Goal: Check status: Check status

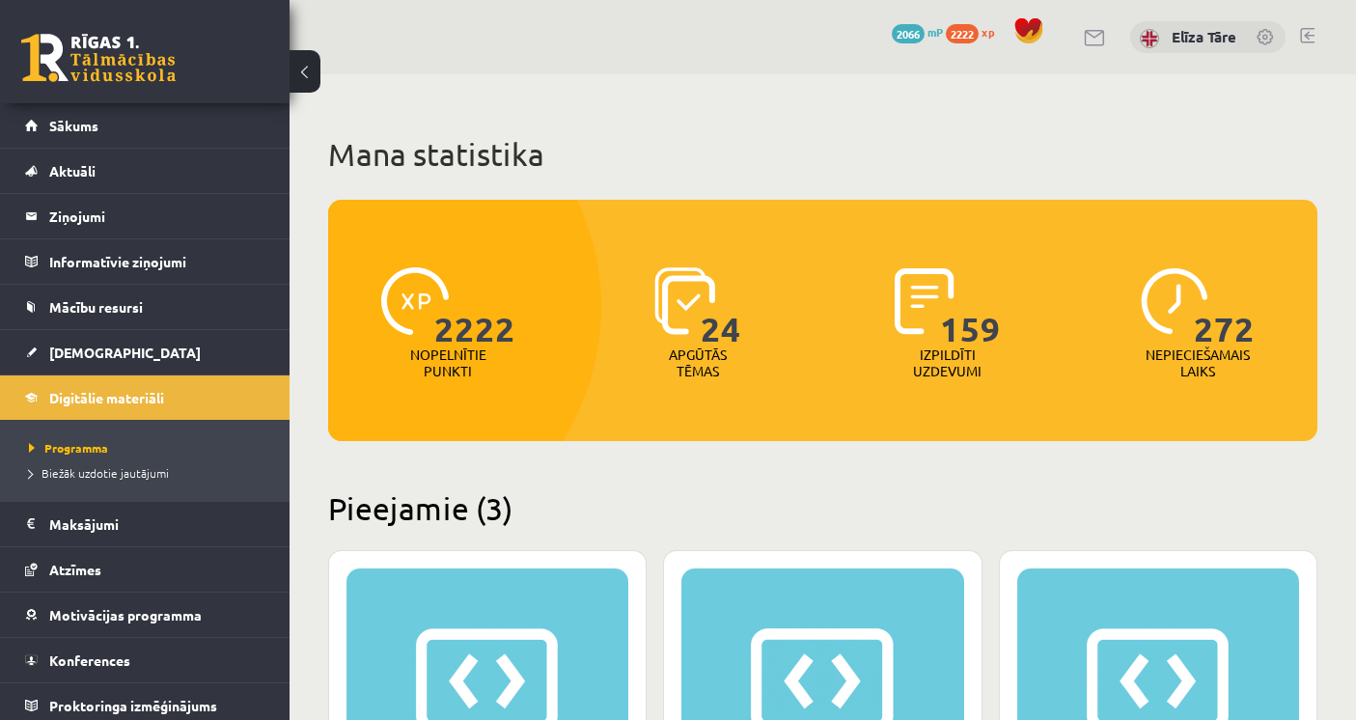
scroll to position [121, 0]
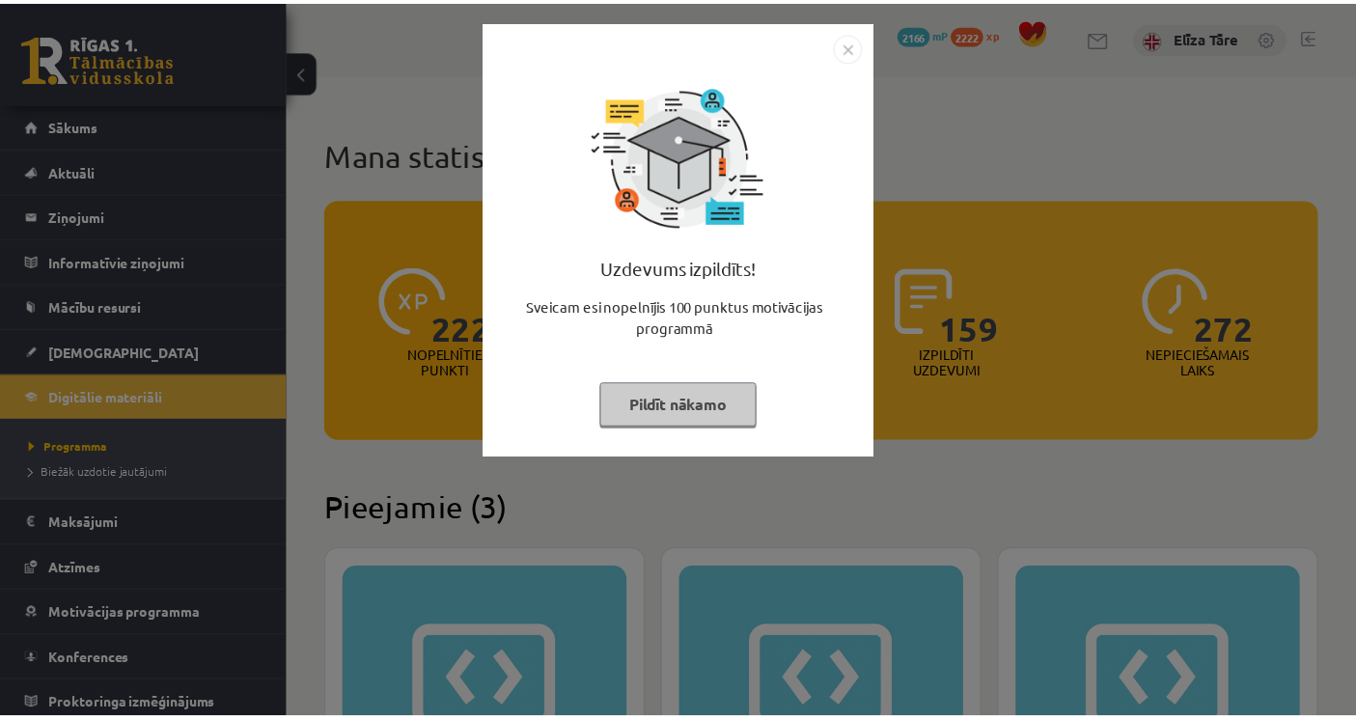
scroll to position [121, 0]
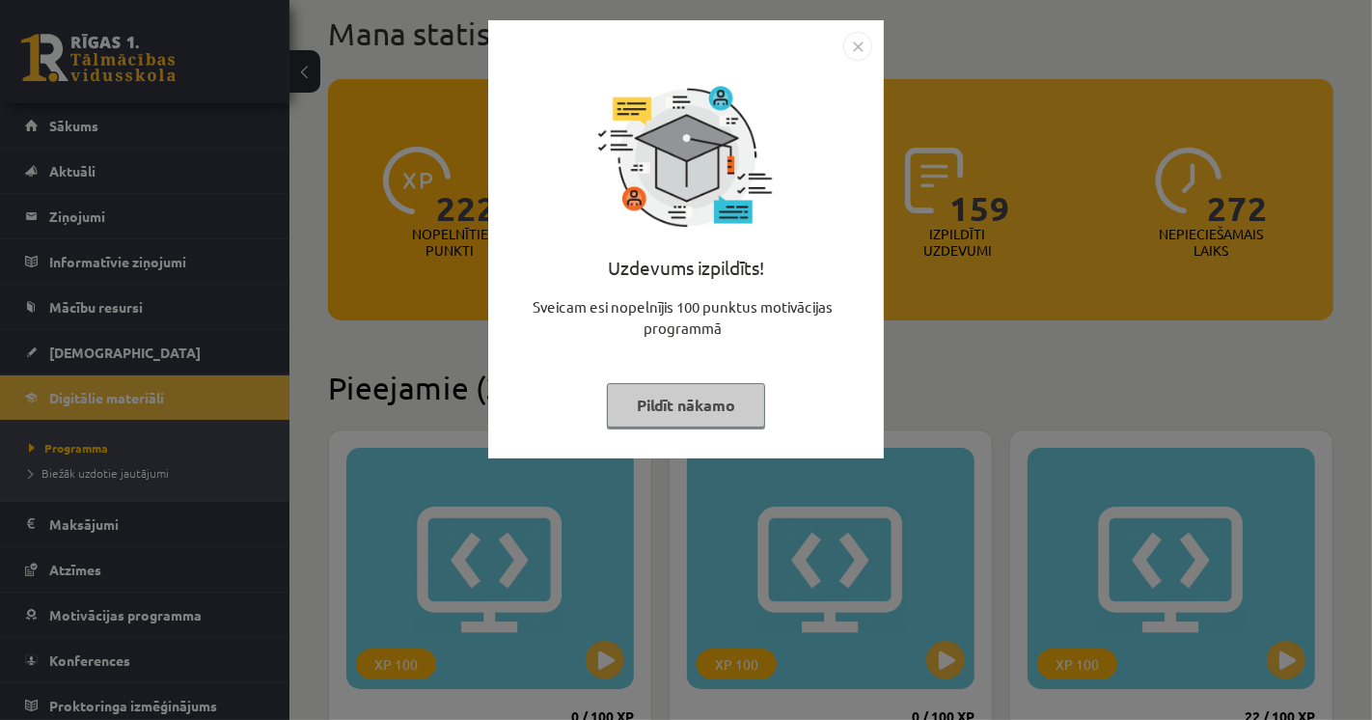
click at [647, 410] on button "Pildīt nākamo" at bounding box center [686, 405] width 158 height 44
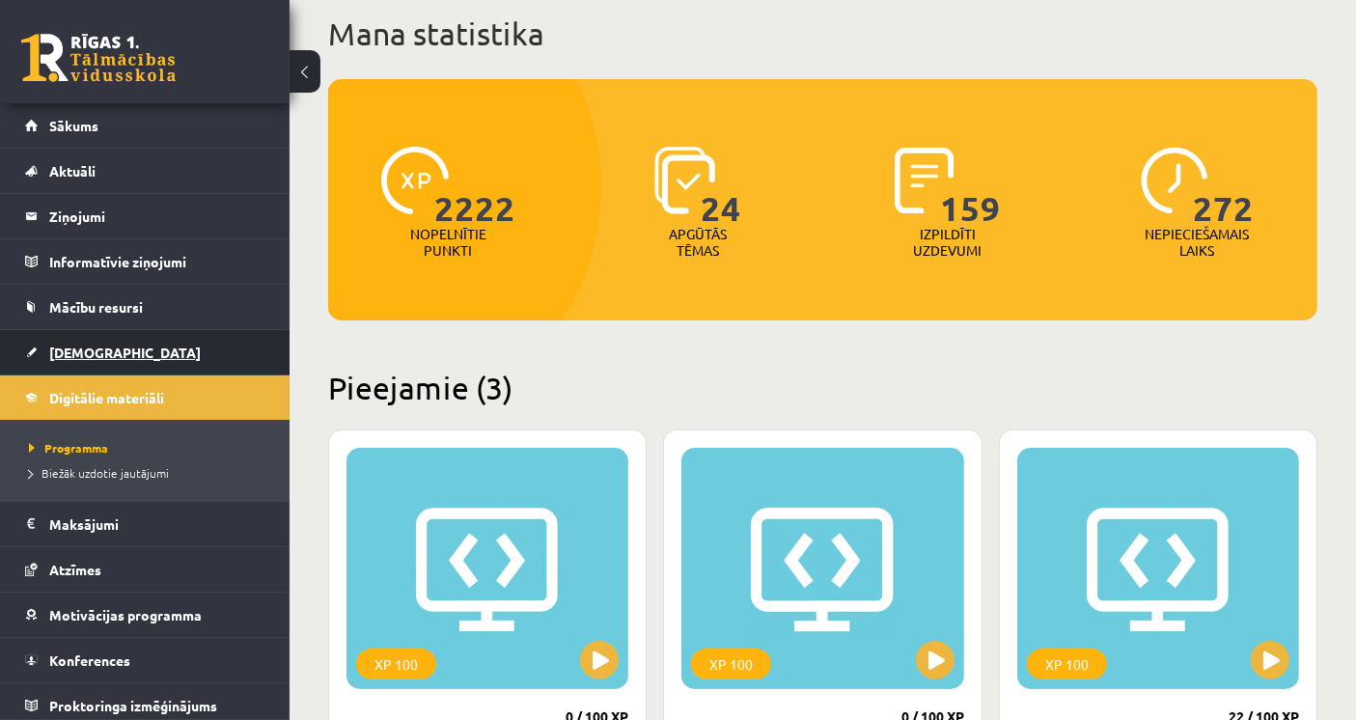
click at [54, 365] on link "[DEMOGRAPHIC_DATA]" at bounding box center [145, 352] width 240 height 44
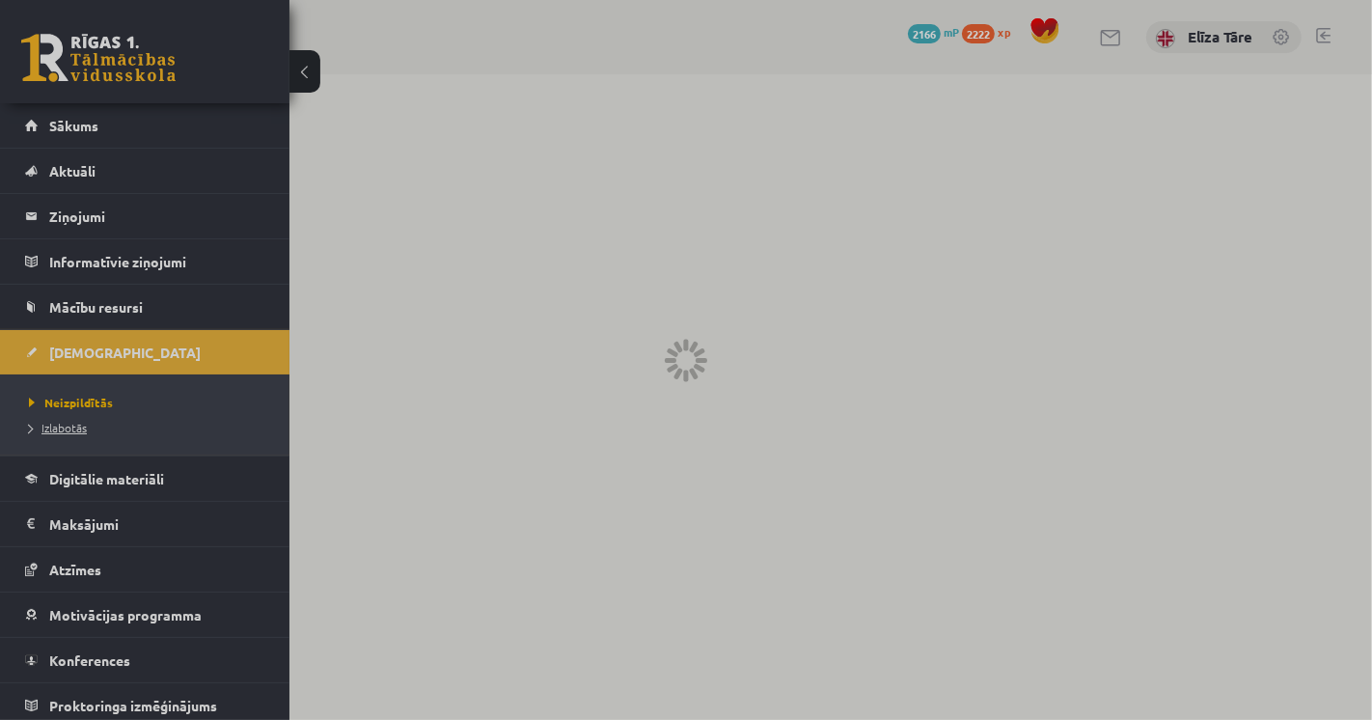
click at [52, 430] on span "Izlabotās" at bounding box center [58, 427] width 58 height 15
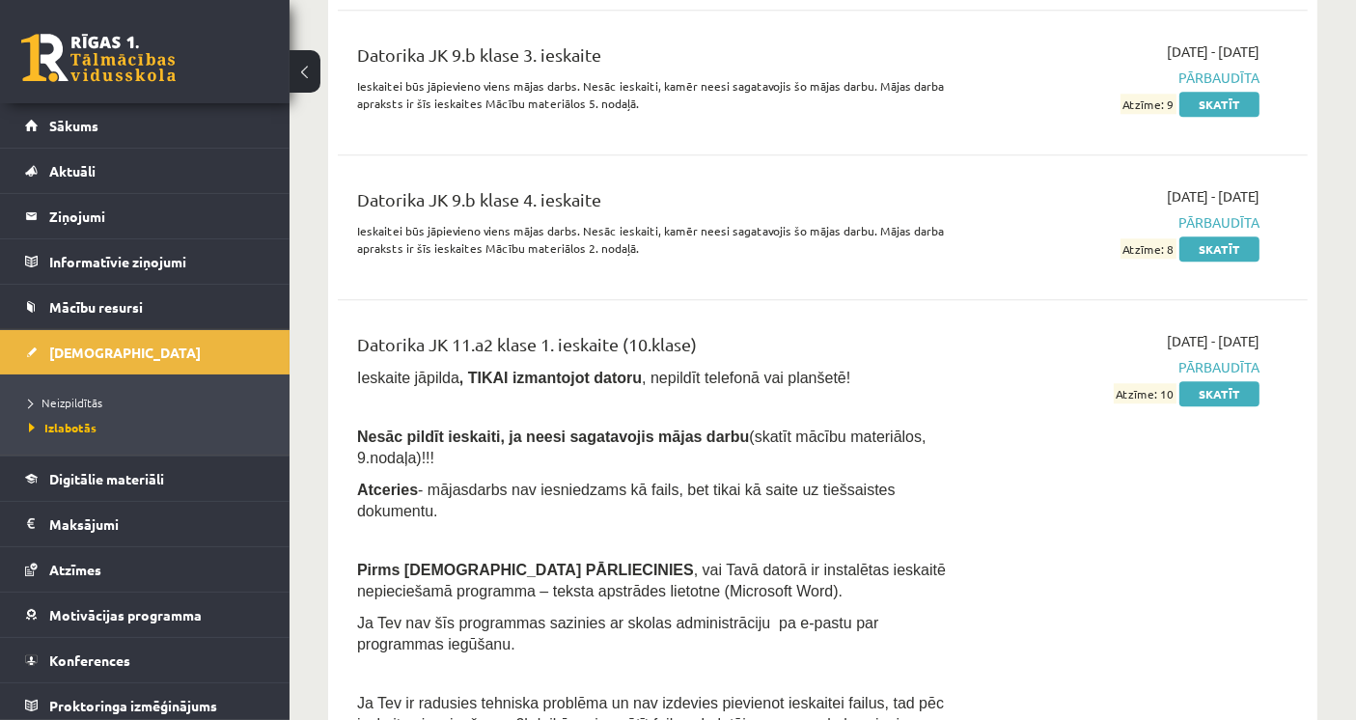
scroll to position [5079, 0]
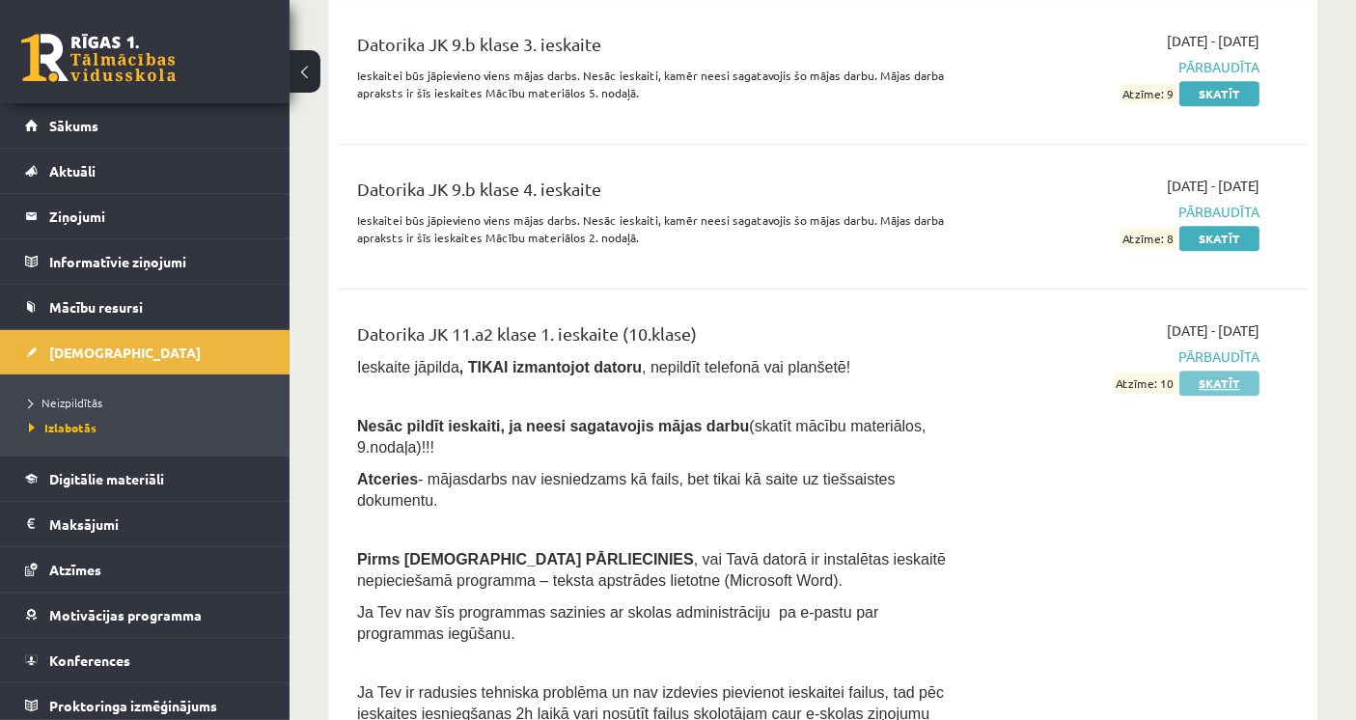
drag, startPoint x: 1203, startPoint y: 375, endPoint x: 1193, endPoint y: 363, distance: 15.8
click at [1204, 374] on link "Skatīt" at bounding box center [1219, 383] width 80 height 25
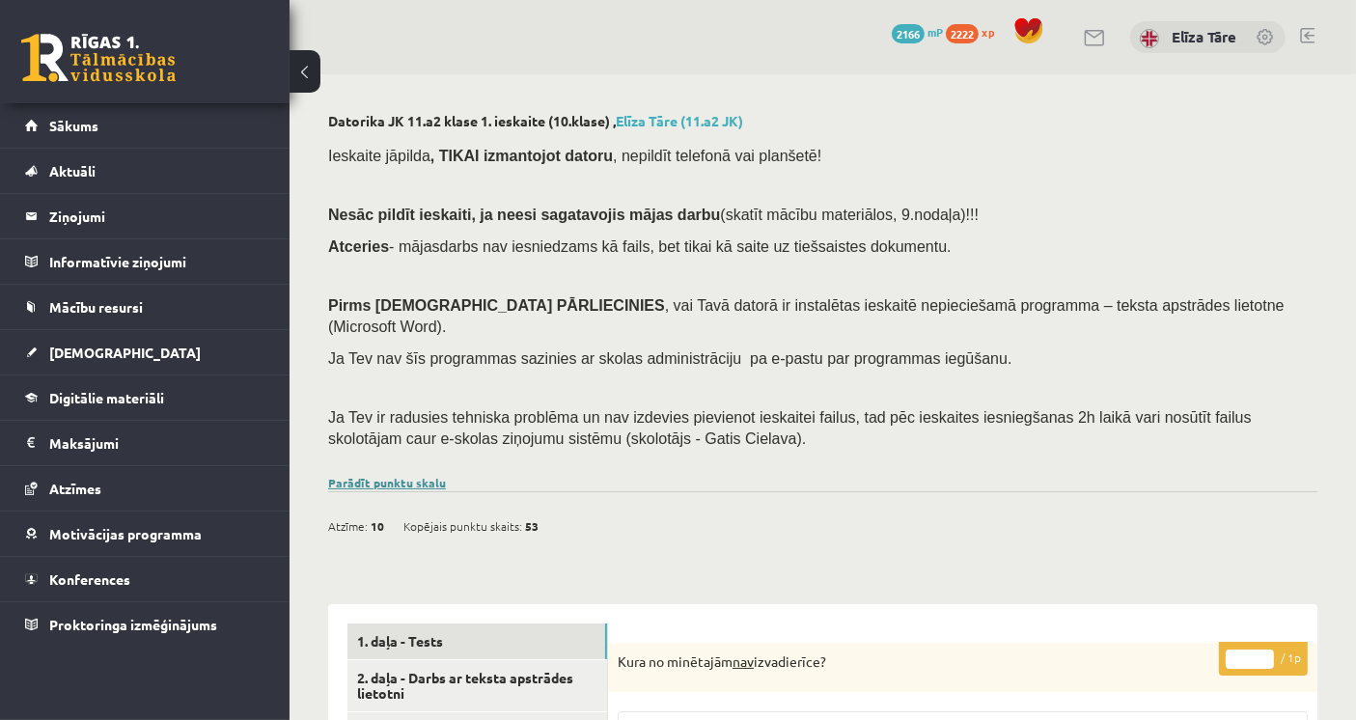
click at [430, 475] on link "Parādīt punktu skalu" at bounding box center [387, 482] width 118 height 15
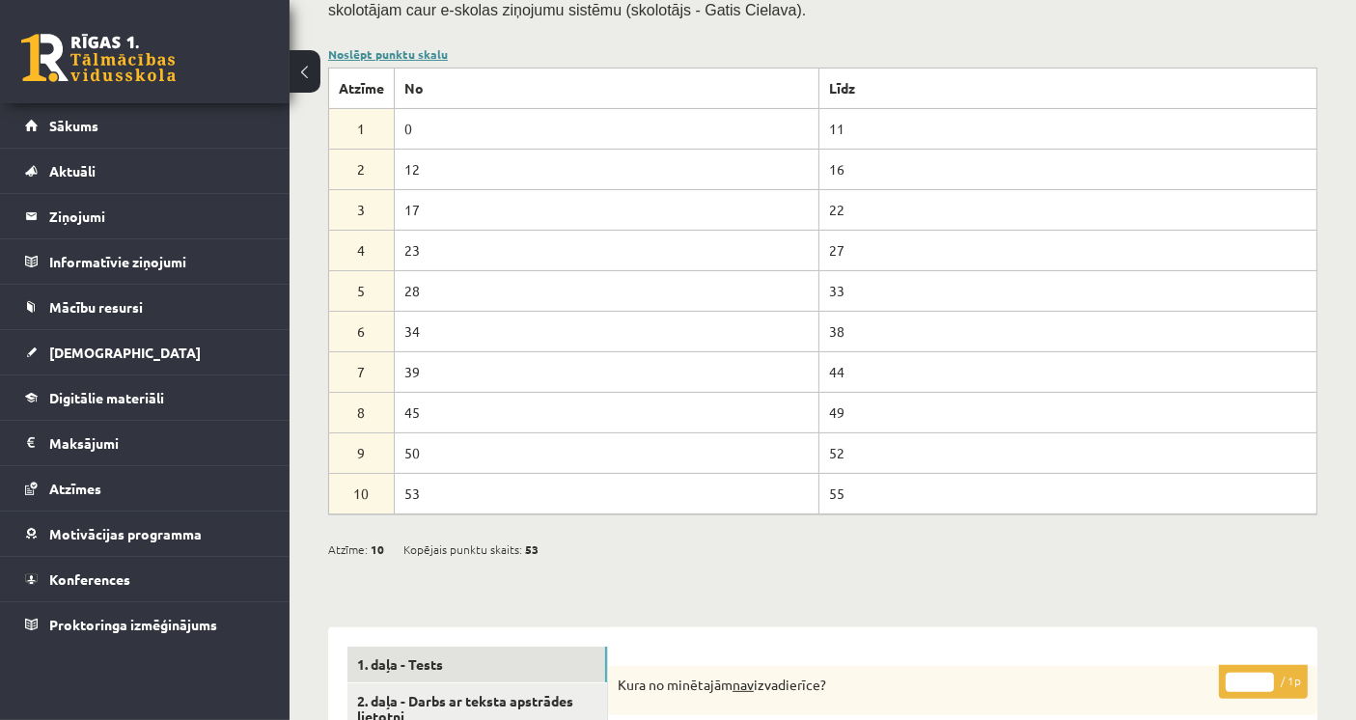
scroll to position [321, 0]
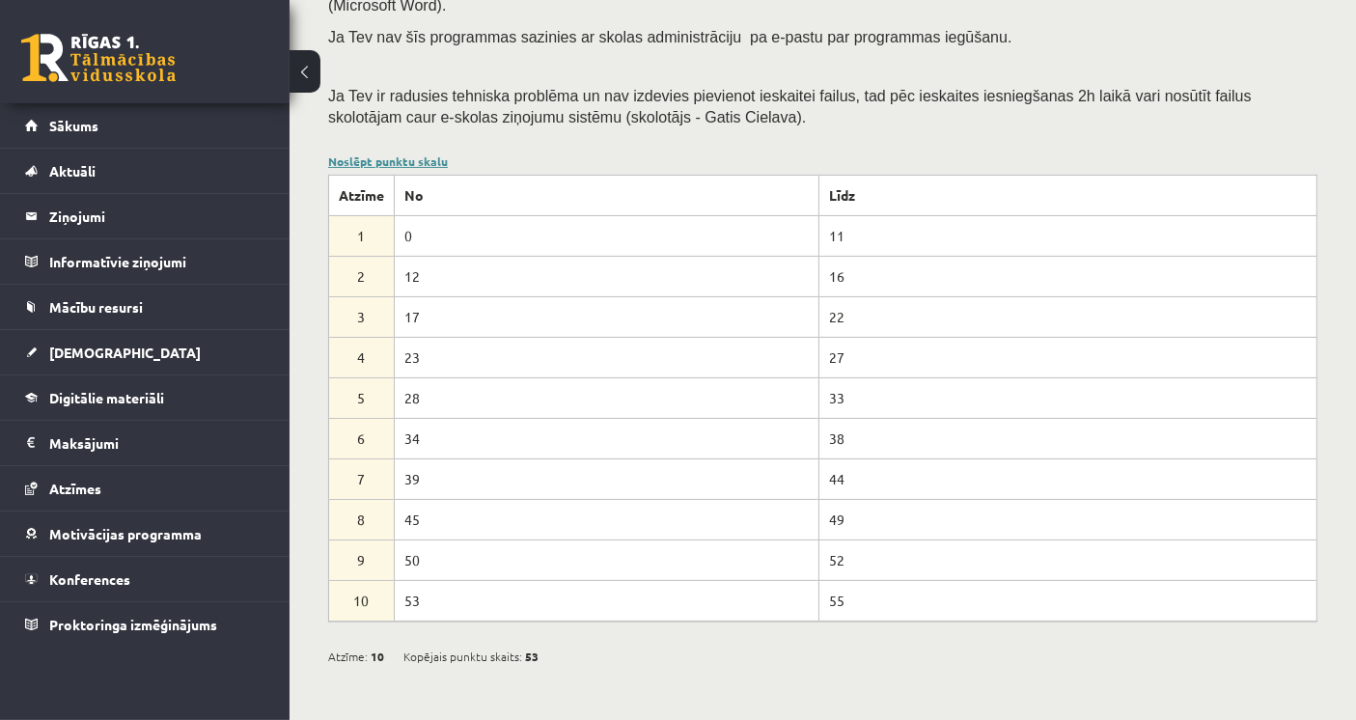
click at [417, 153] on link "Noslēpt punktu skalu" at bounding box center [388, 160] width 120 height 15
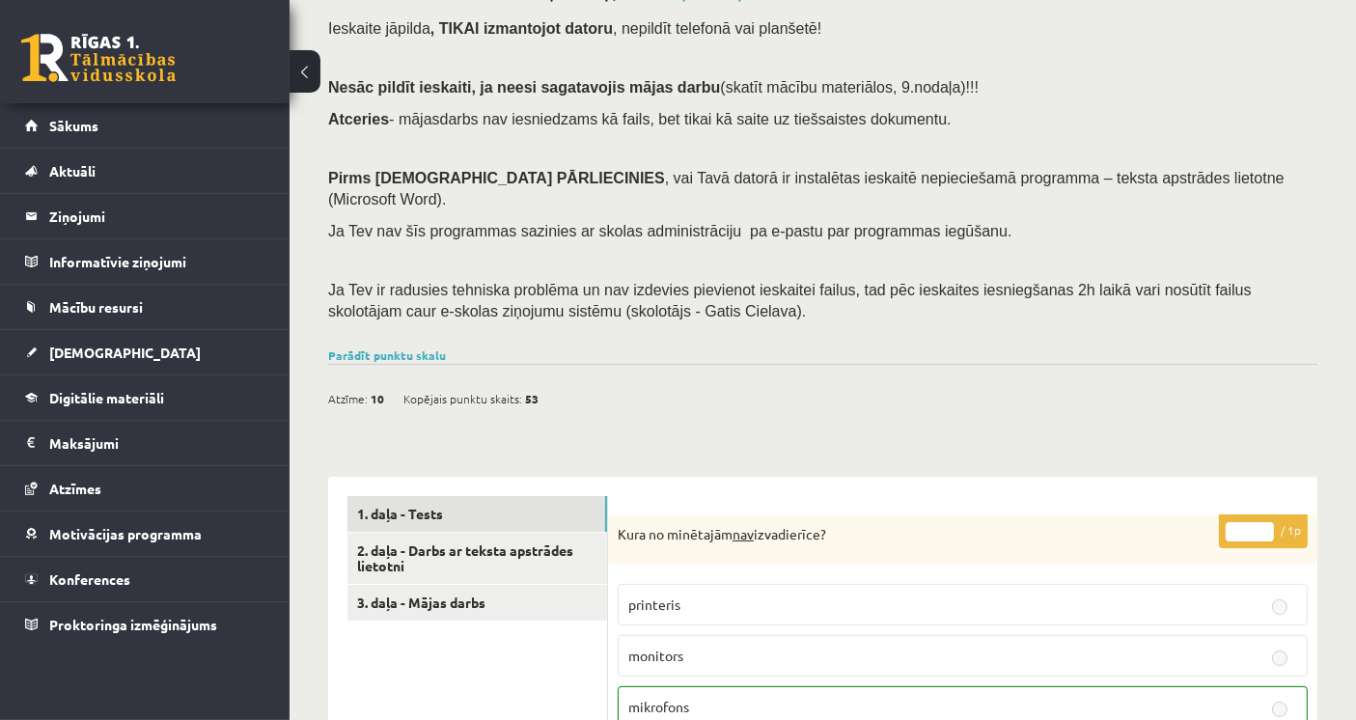
scroll to position [214, 0]
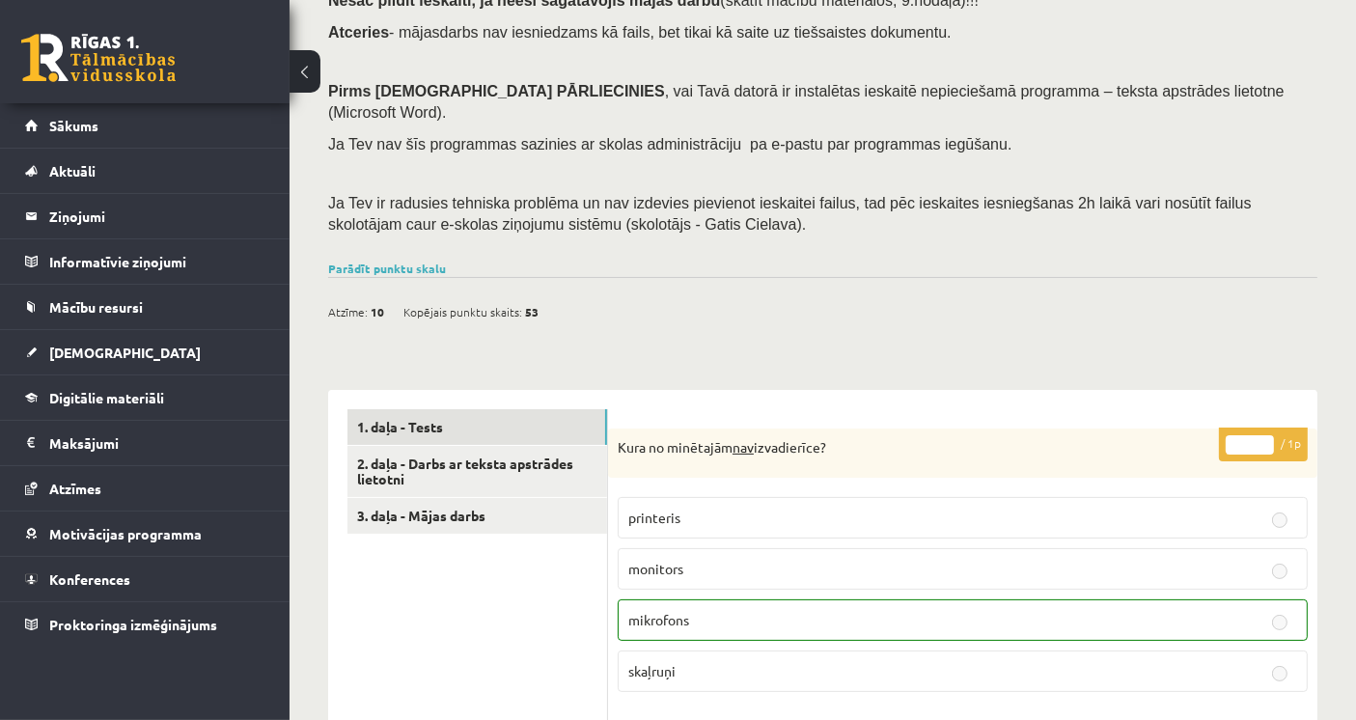
click at [755, 139] on div "Ieskaite jāpilda , TIKAI izmantojot datoru , nepildīt telefonā vai planšetē! Ne…" at bounding box center [822, 88] width 989 height 334
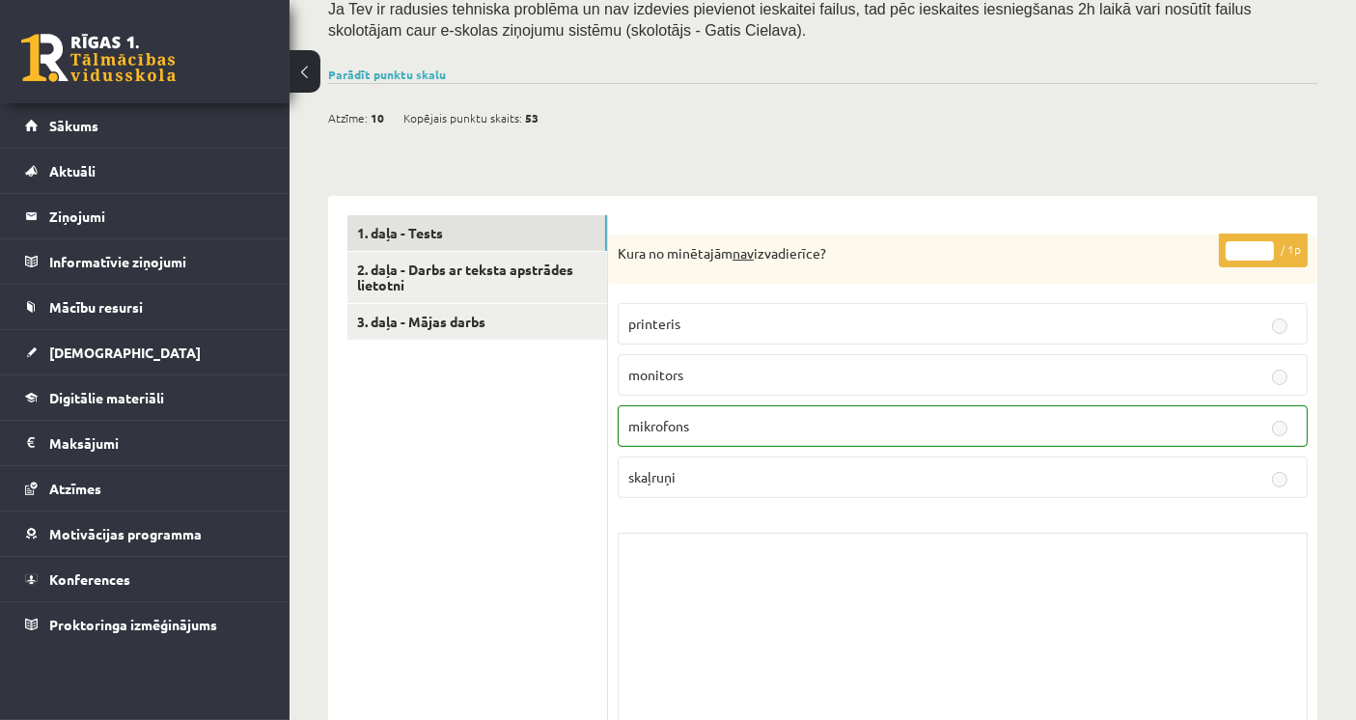
scroll to position [429, 0]
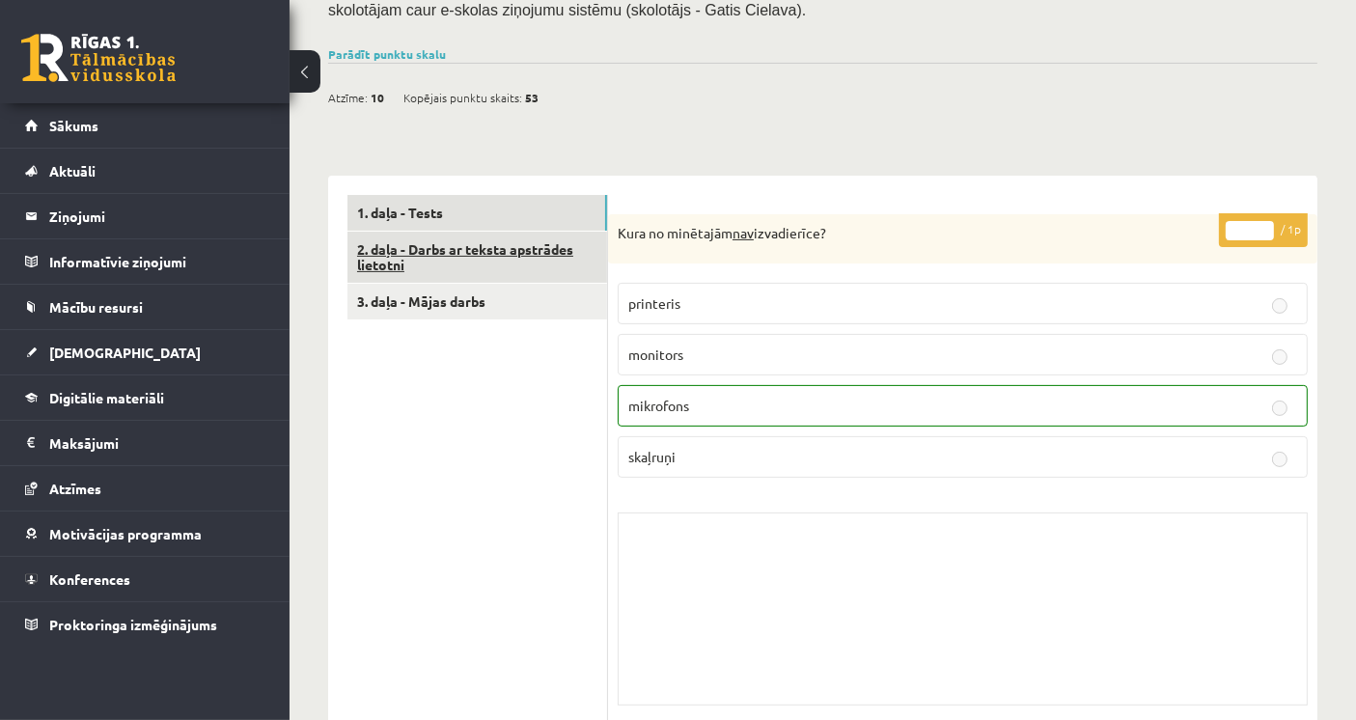
click at [541, 232] on link "2. daļa - Darbs ar teksta apstrādes lietotni" at bounding box center [477, 258] width 260 height 52
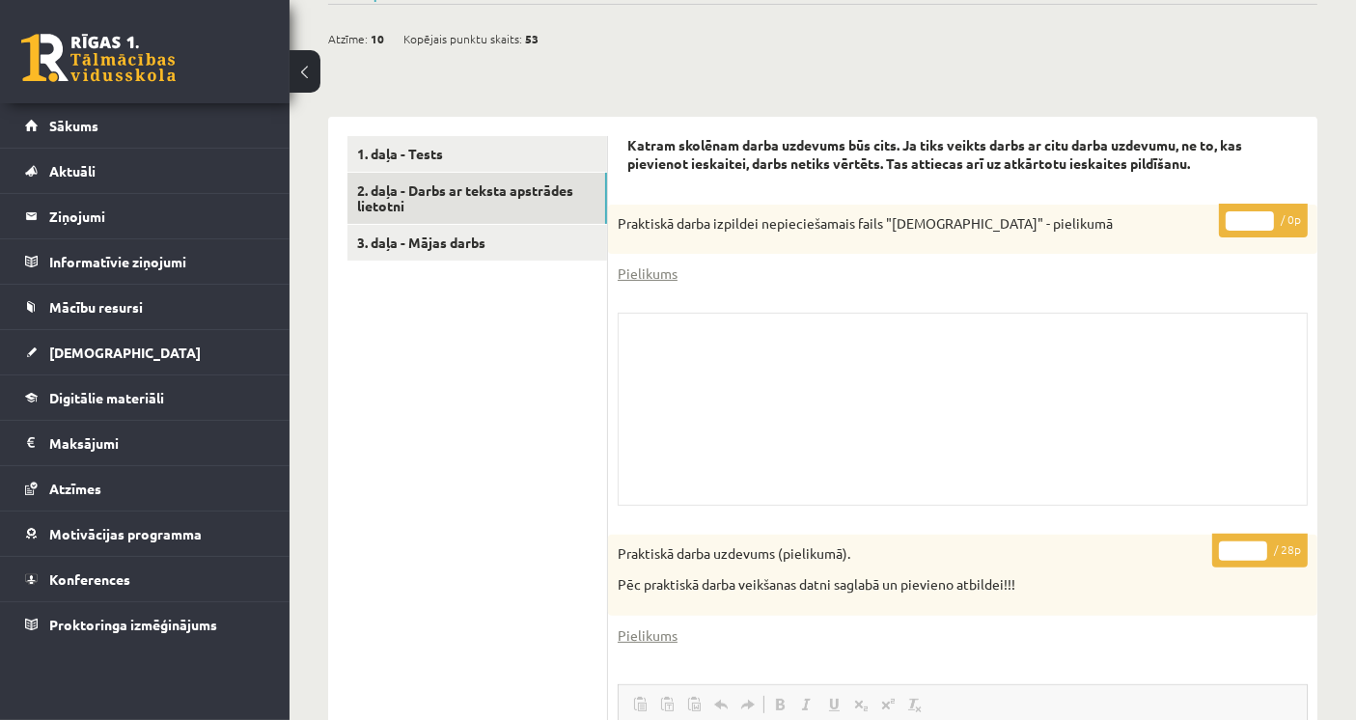
scroll to position [486, 0]
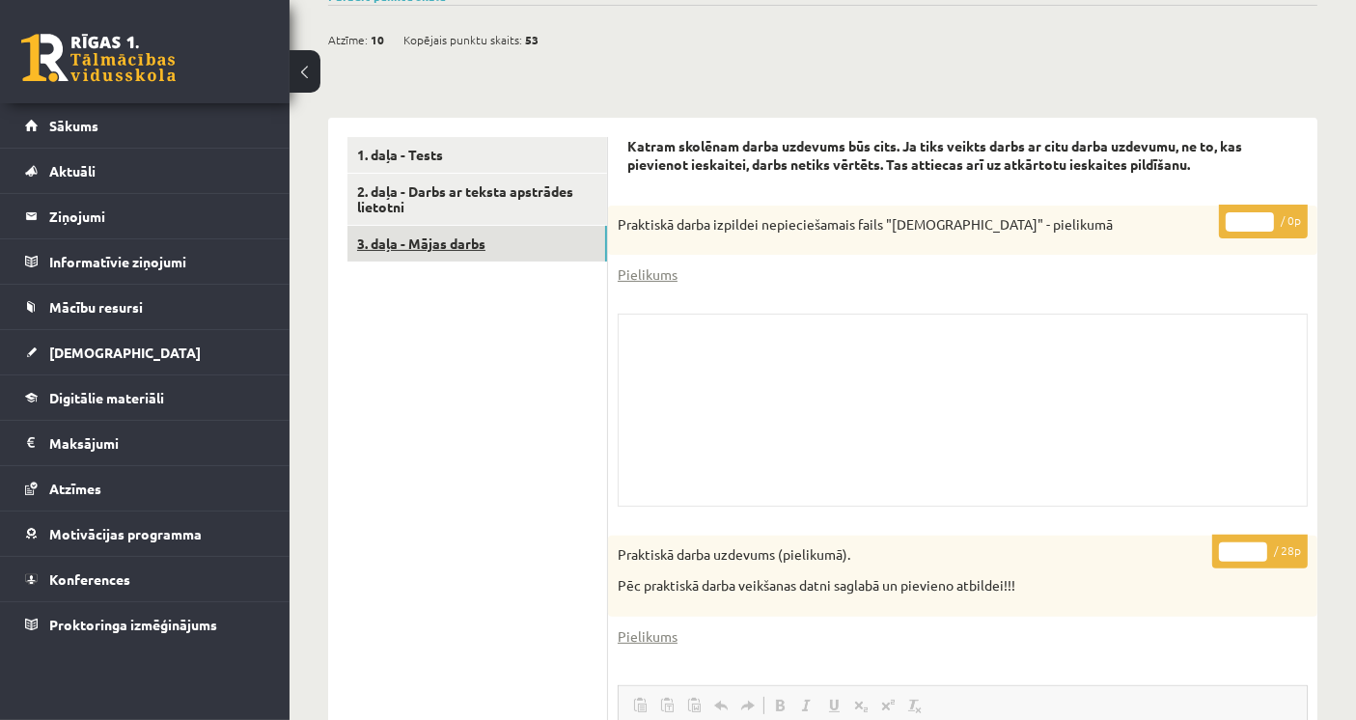
click at [522, 226] on link "3. daļa - Mājas darbs" at bounding box center [477, 244] width 260 height 36
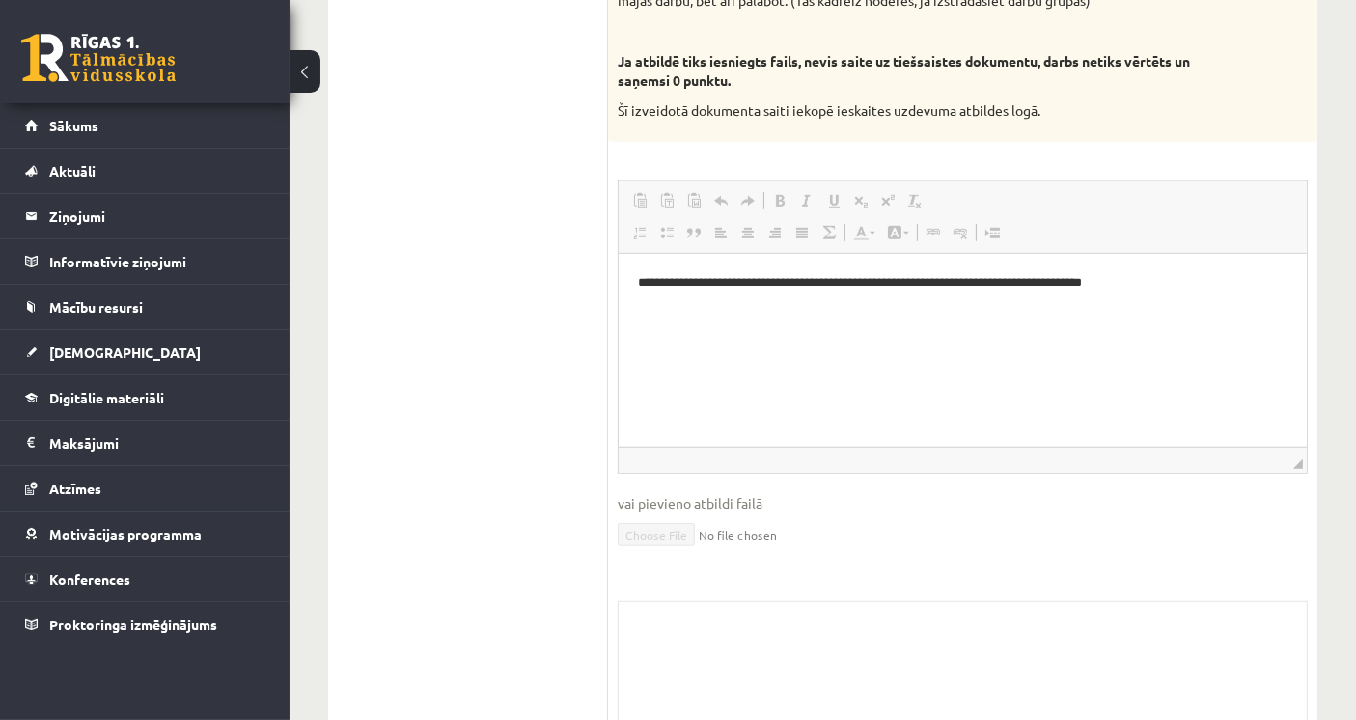
scroll to position [1332, 0]
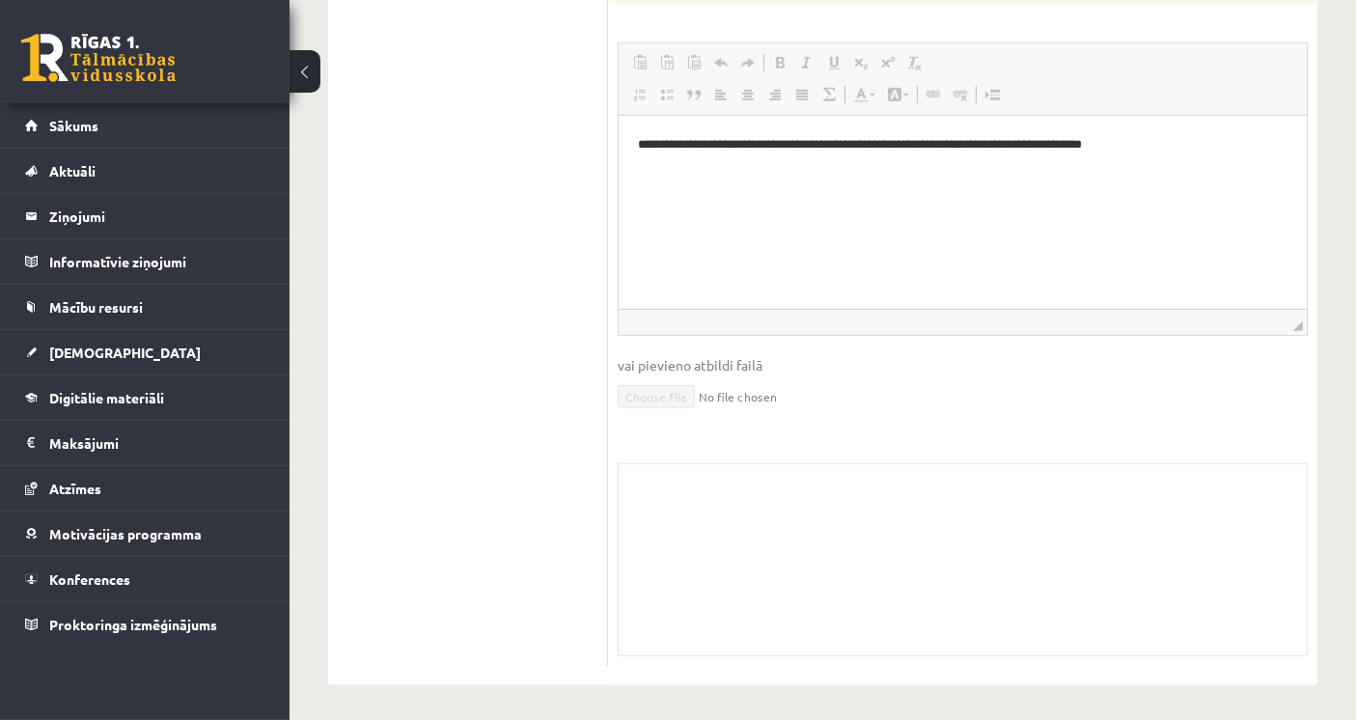
drag, startPoint x: 523, startPoint y: 294, endPoint x: 492, endPoint y: 258, distance: 47.9
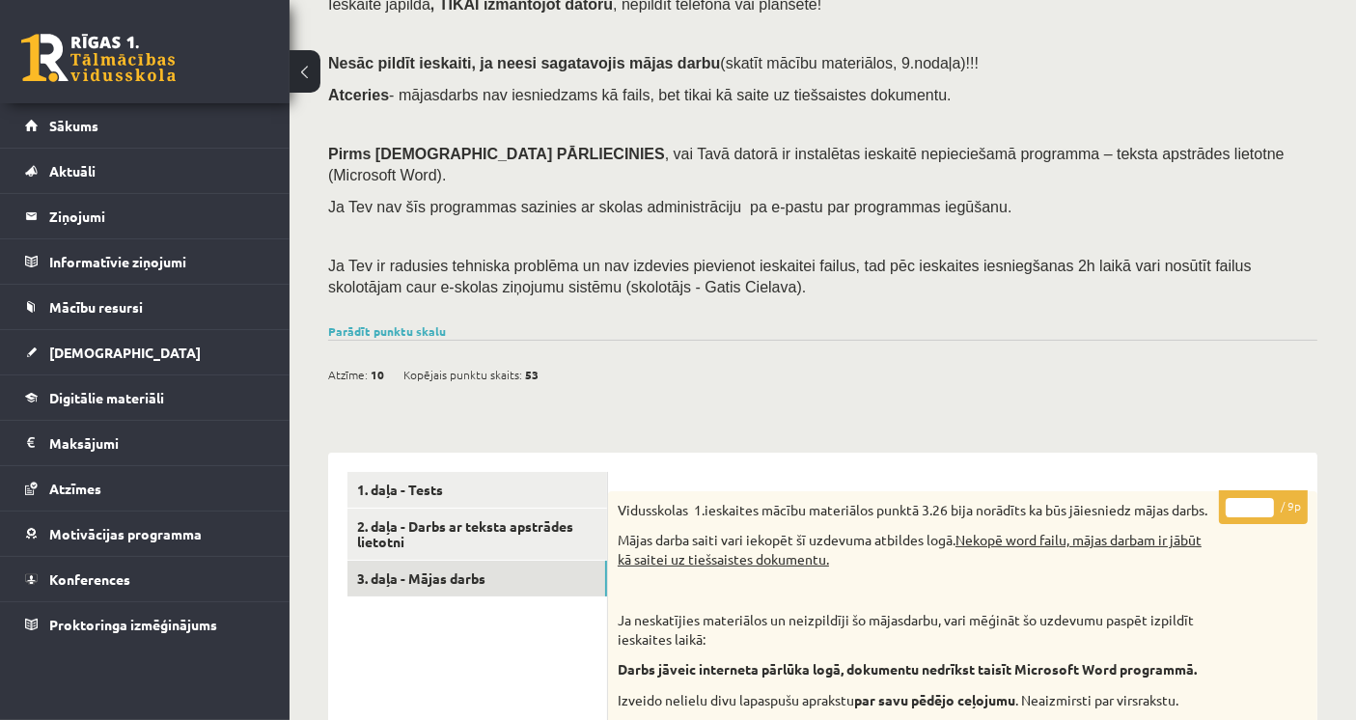
scroll to position [152, 0]
click at [538, 516] on link "2. daļa - Darbs ar teksta apstrādes lietotni" at bounding box center [477, 535] width 260 height 52
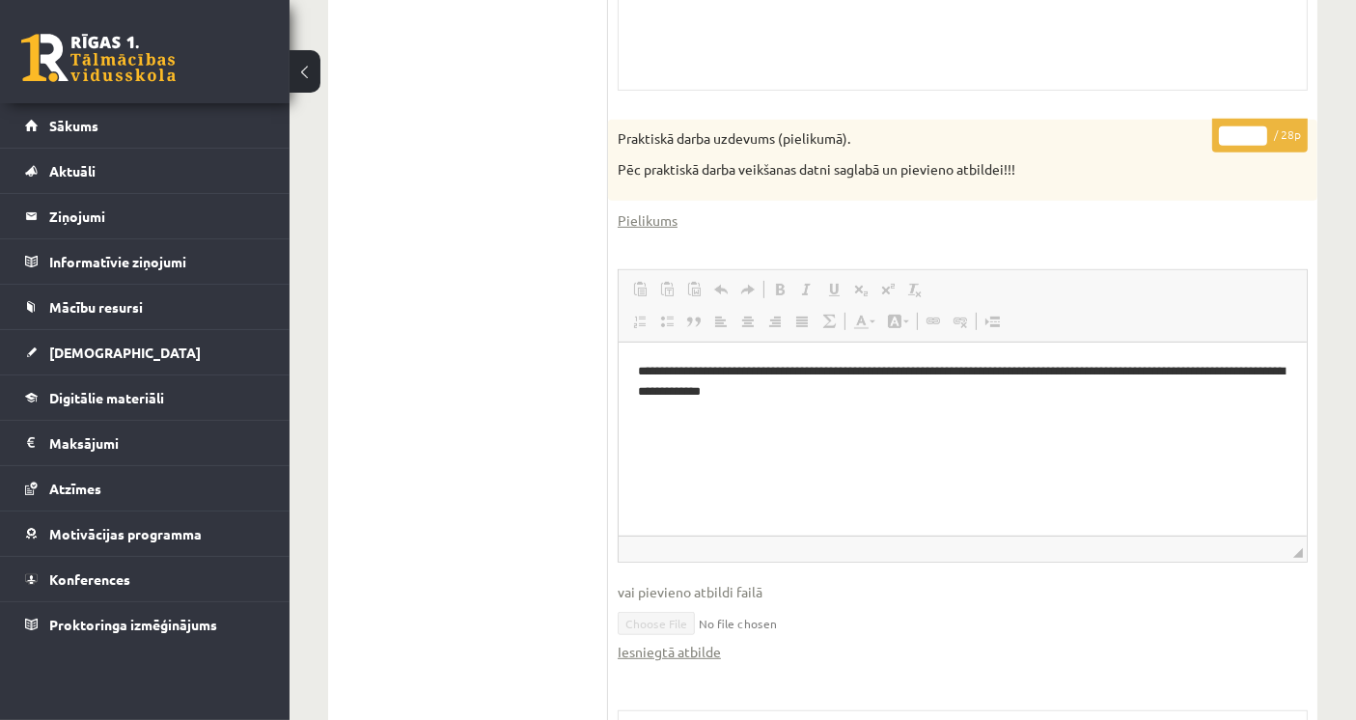
scroll to position [1130, 0]
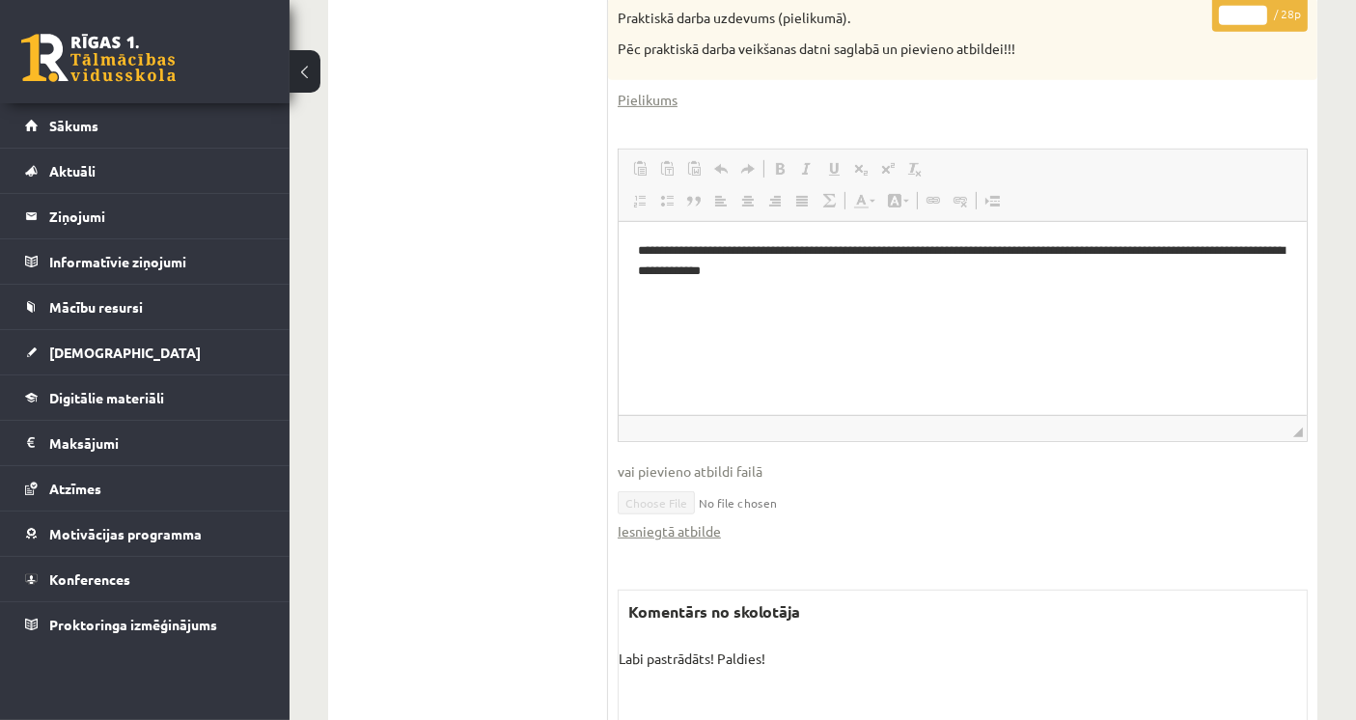
click at [484, 398] on ul "1. daļa - Tests 2. daļa - Darbs ar teksta apstrādes lietotni 3. daļa - Mājas da…" at bounding box center [477, 196] width 261 height 1192
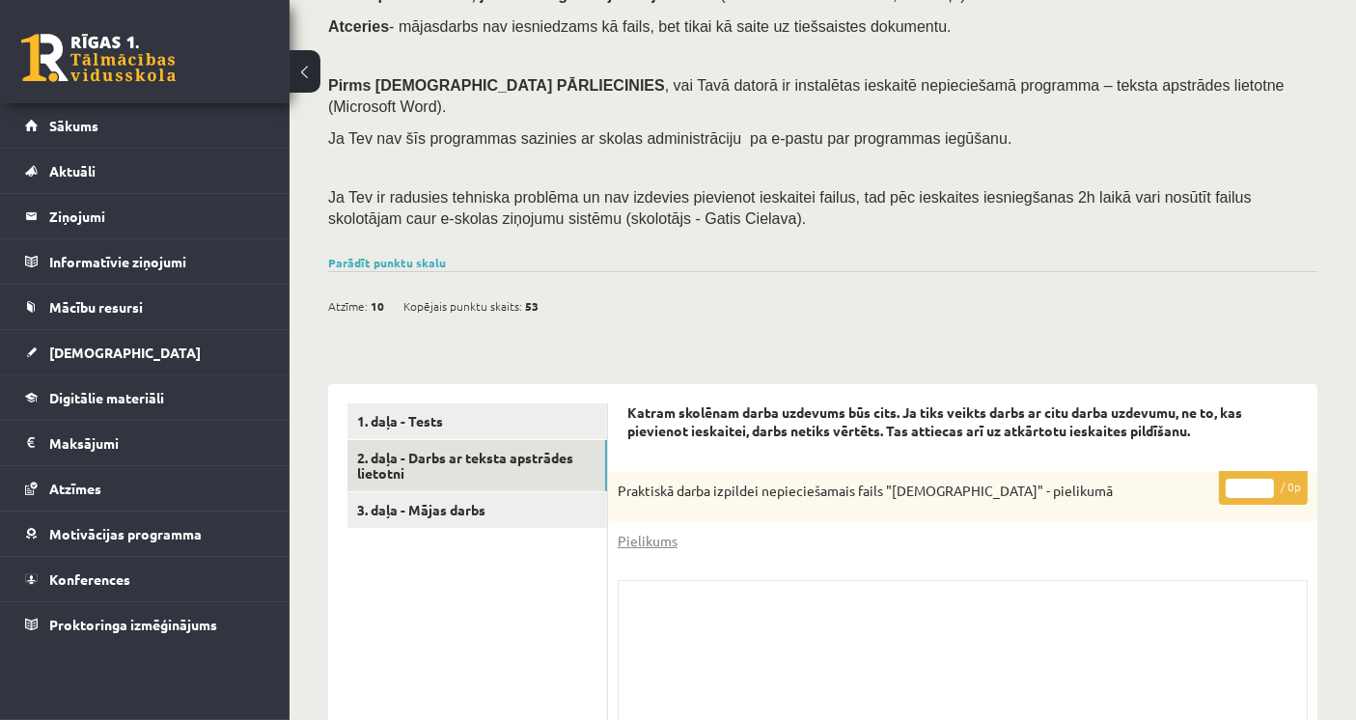
scroll to position [58, 0]
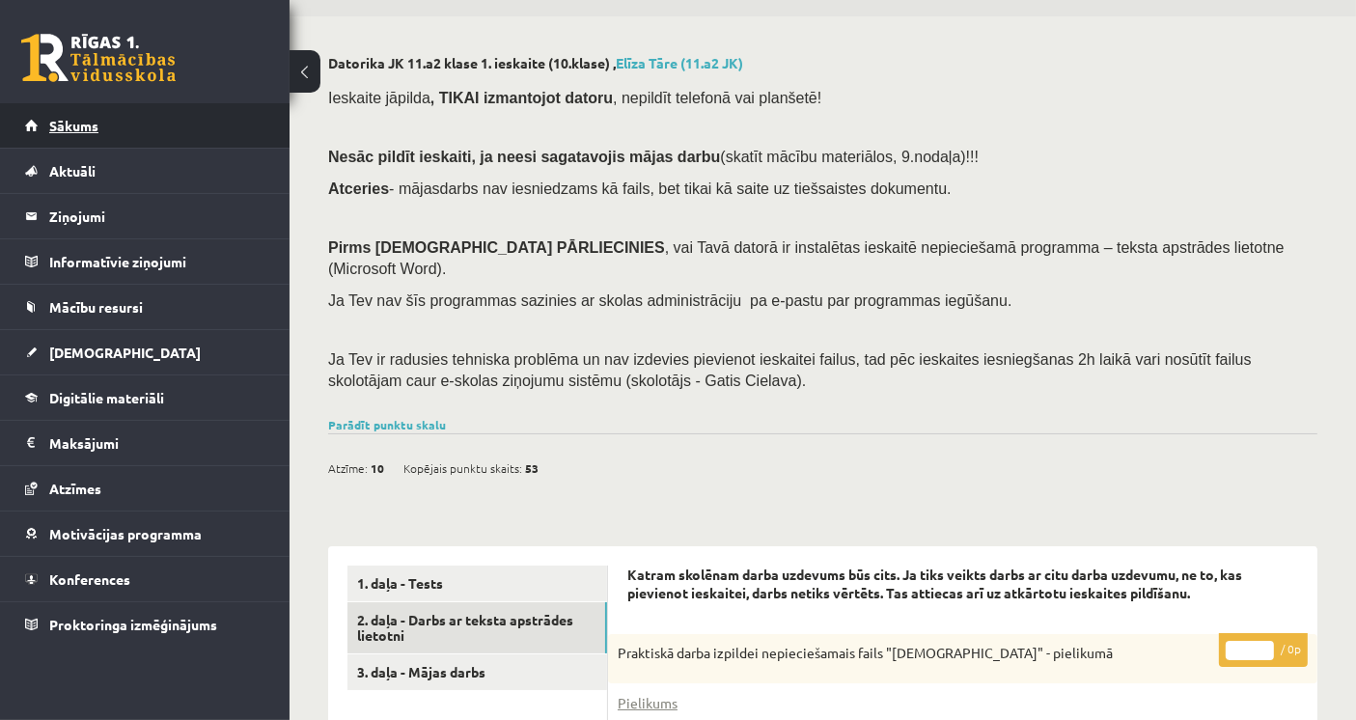
click at [137, 128] on link "Sākums" at bounding box center [145, 125] width 240 height 44
